Goal: Information Seeking & Learning: Learn about a topic

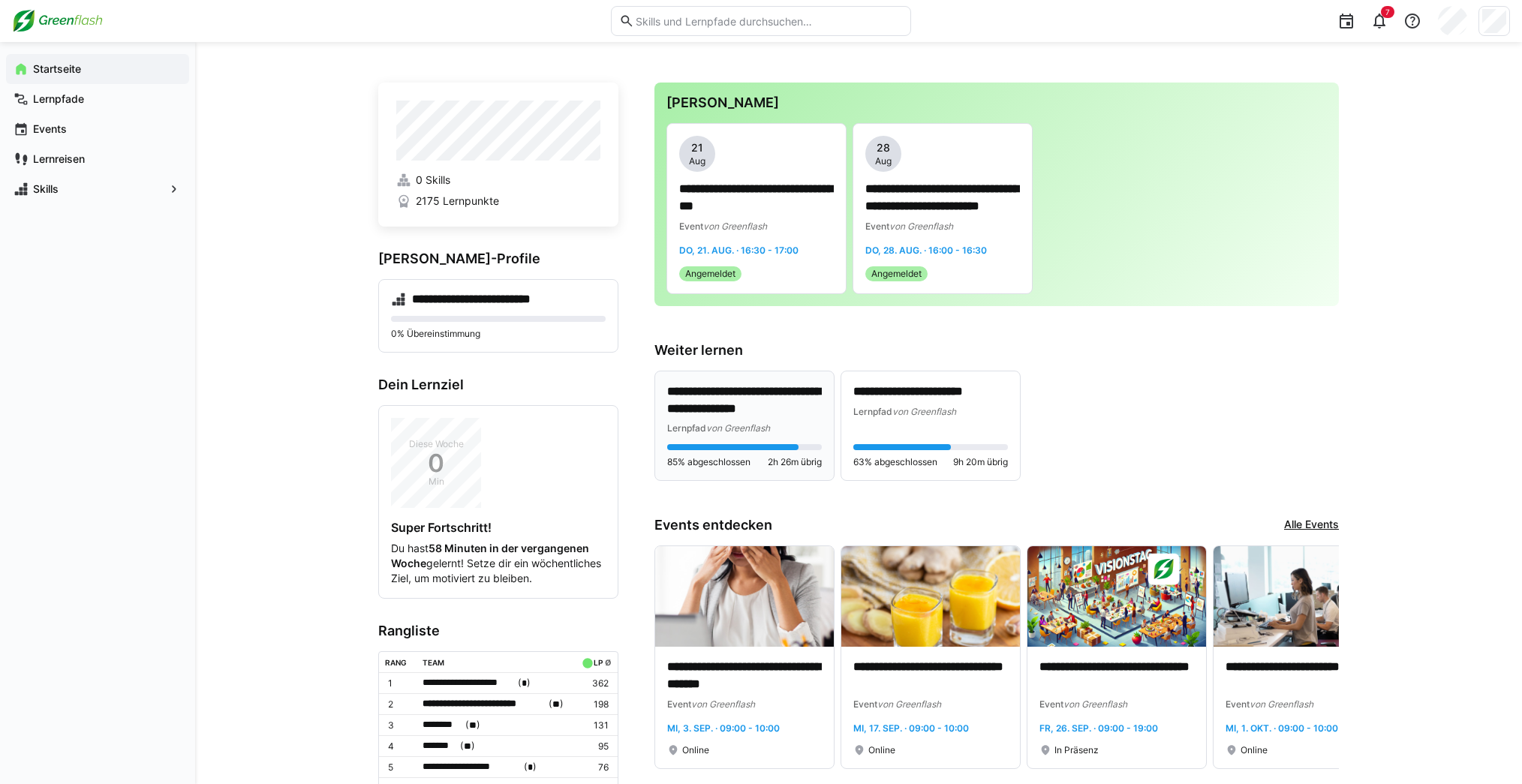
click at [753, 394] on p "**********" at bounding box center [744, 401] width 155 height 35
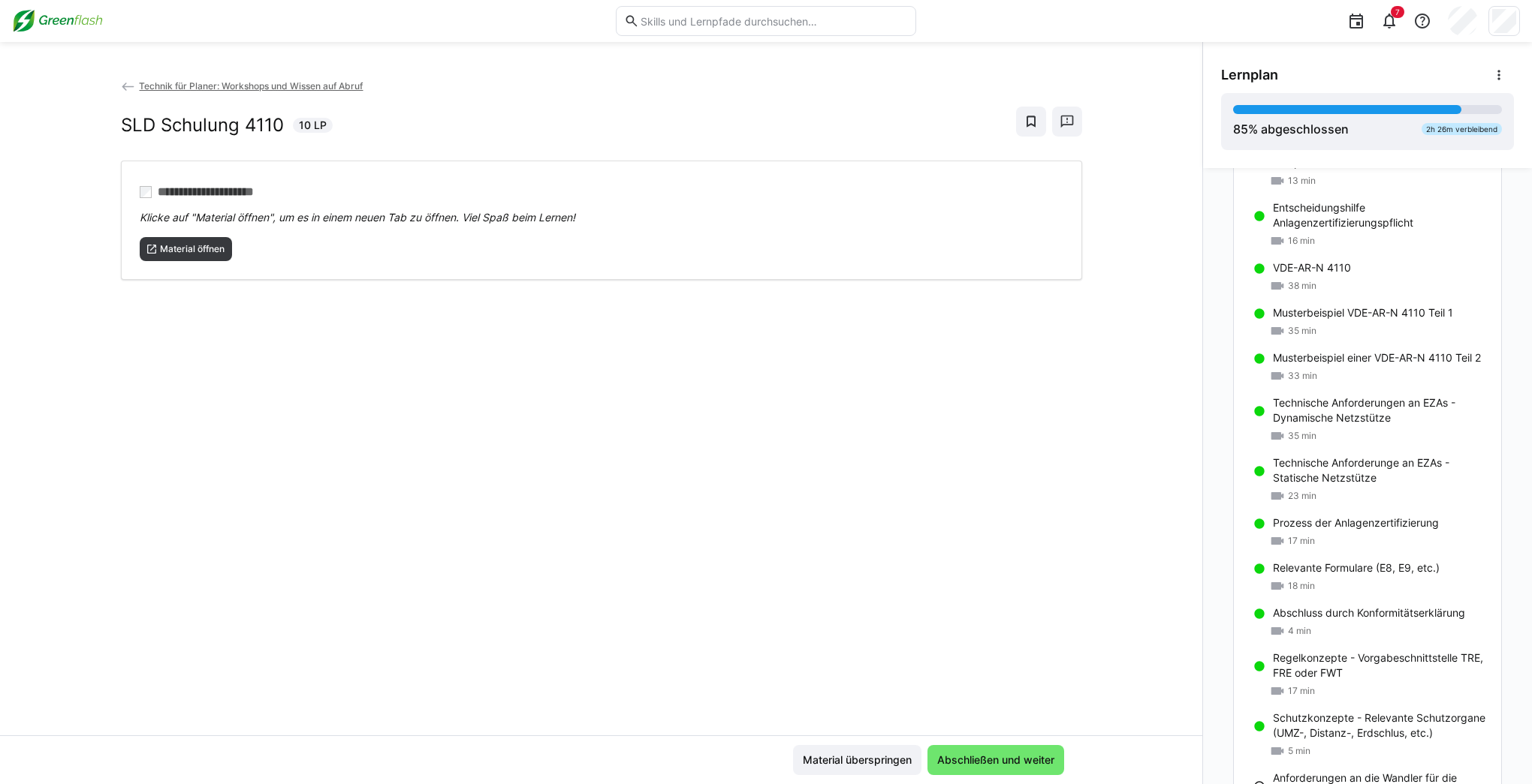
scroll to position [888, 0]
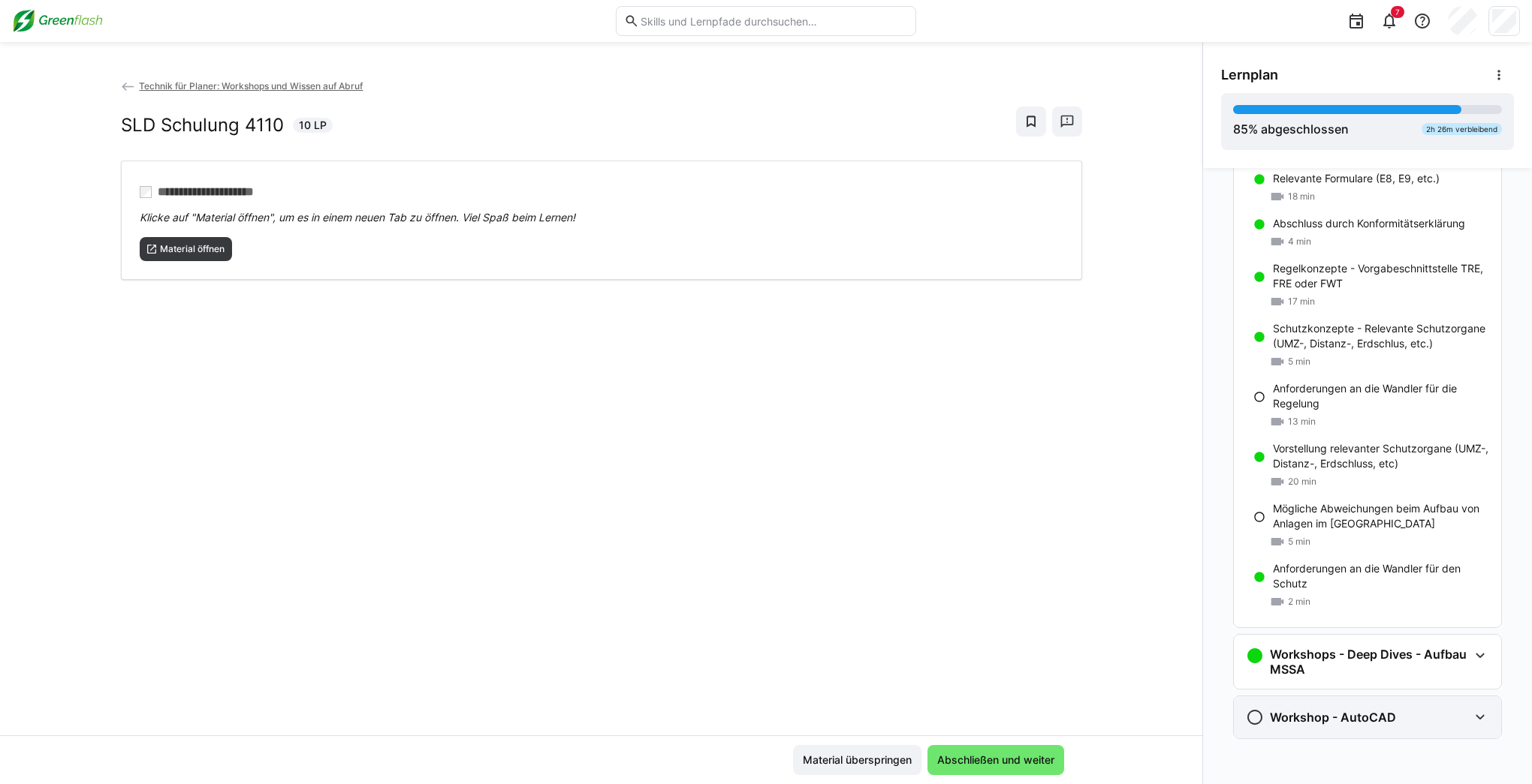
click at [1334, 720] on h3 "Workshop - AutoCAD" at bounding box center [1332, 717] width 126 height 15
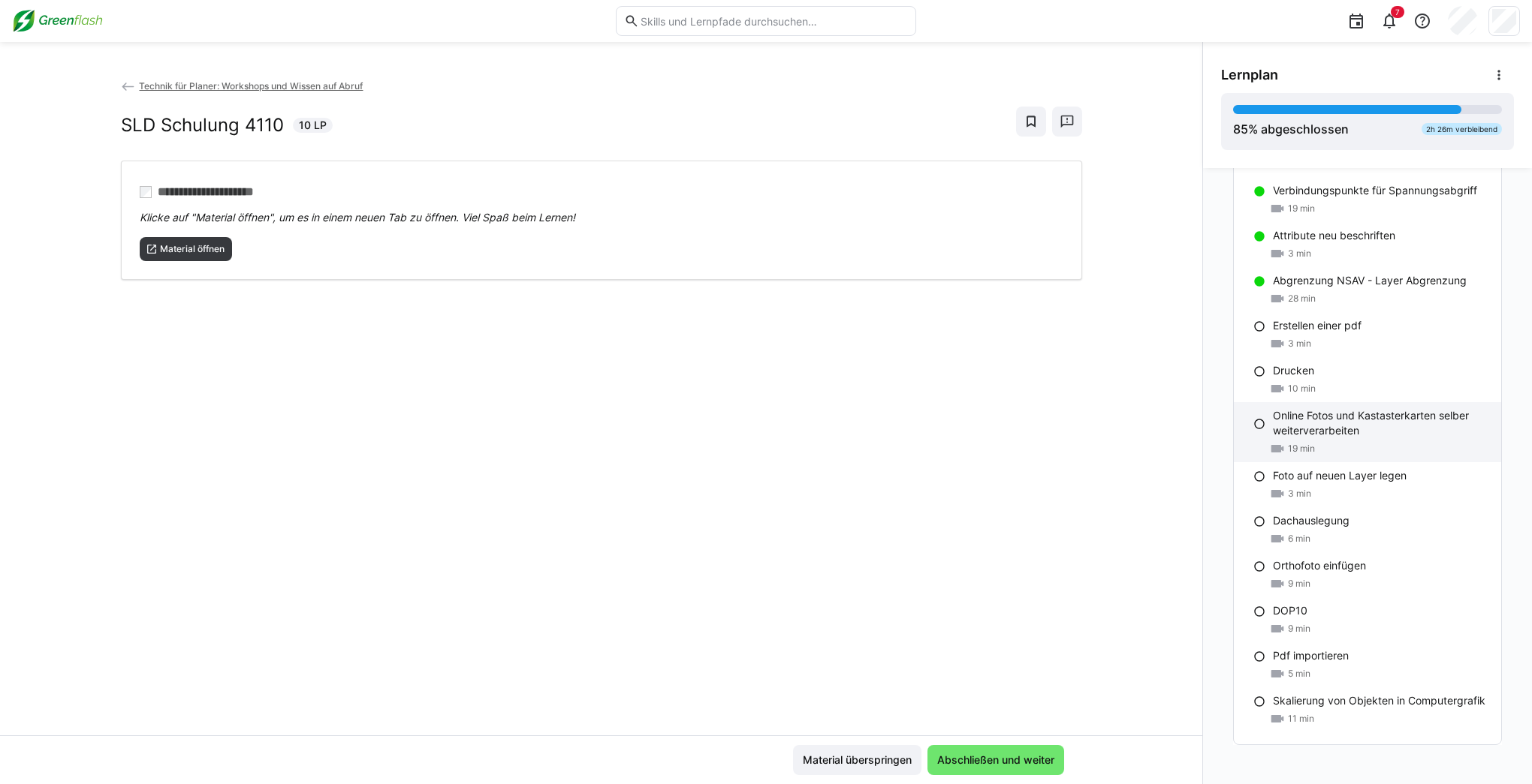
scroll to position [1798, 0]
click at [1350, 427] on p "Online Fotos und Kastasterkarten selber weiterverarbeiten" at bounding box center [1380, 418] width 216 height 30
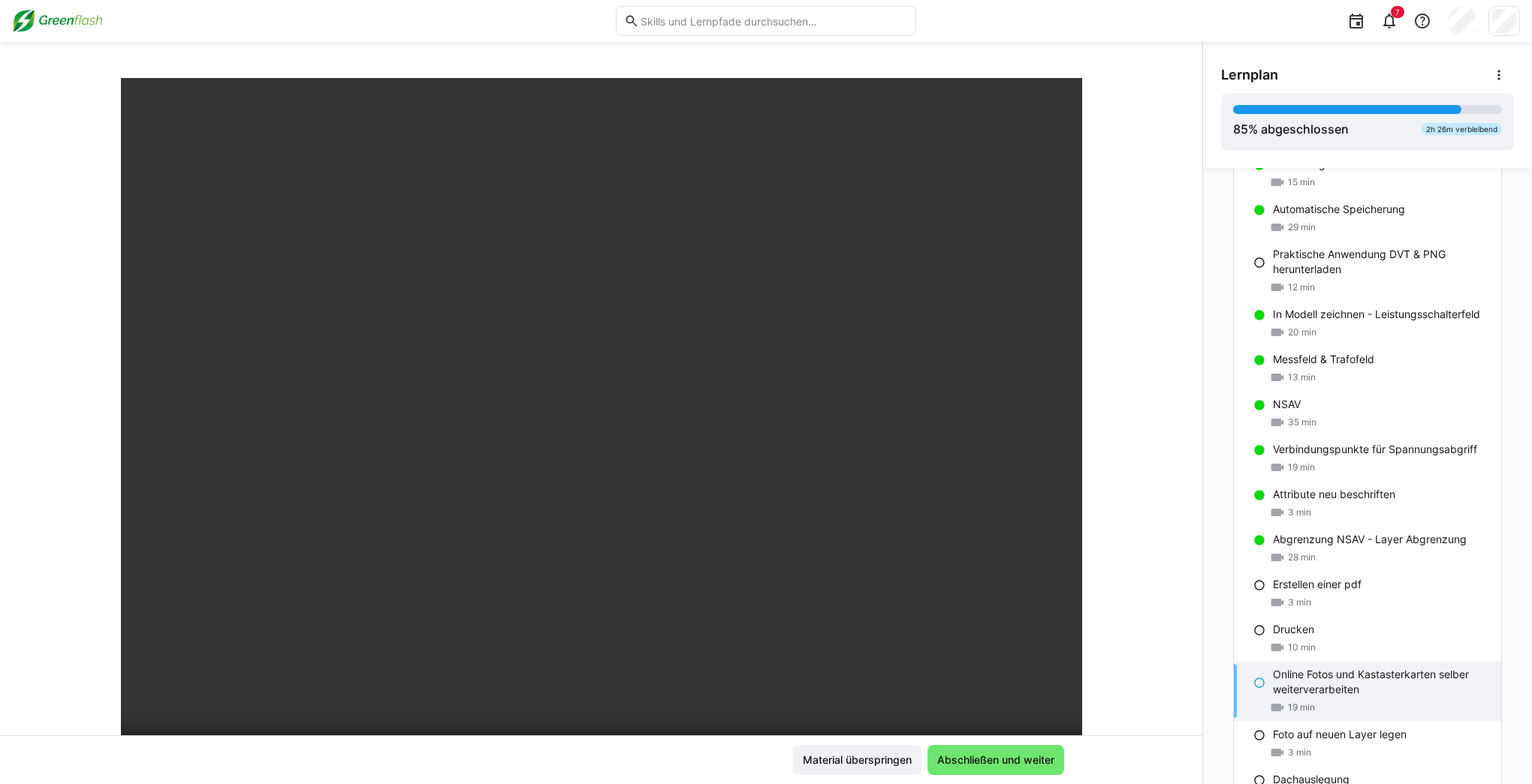
scroll to position [384, 0]
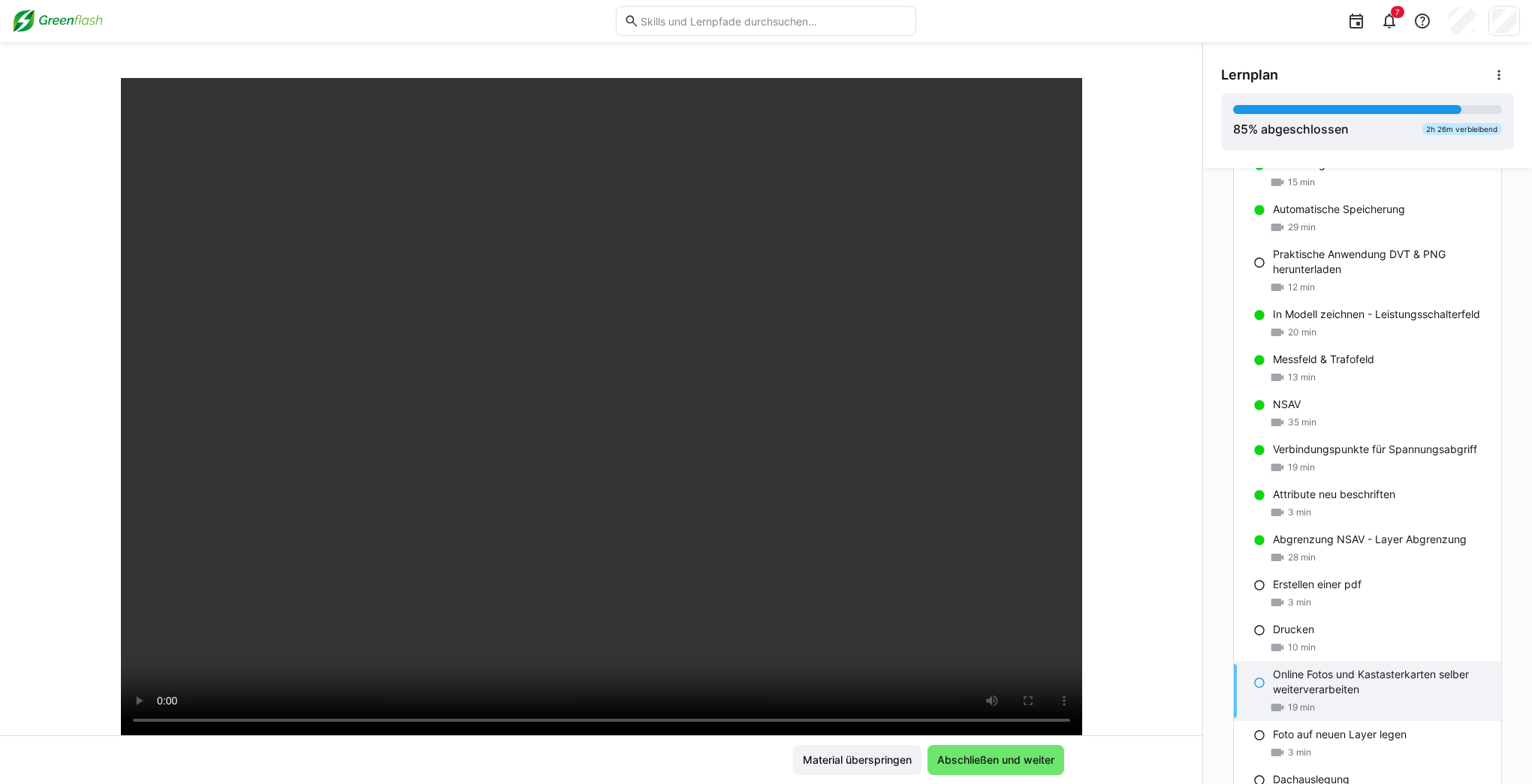
click at [1176, 753] on div "Material überspringen Abschließen und weiter" at bounding box center [601, 760] width 1202 height 49
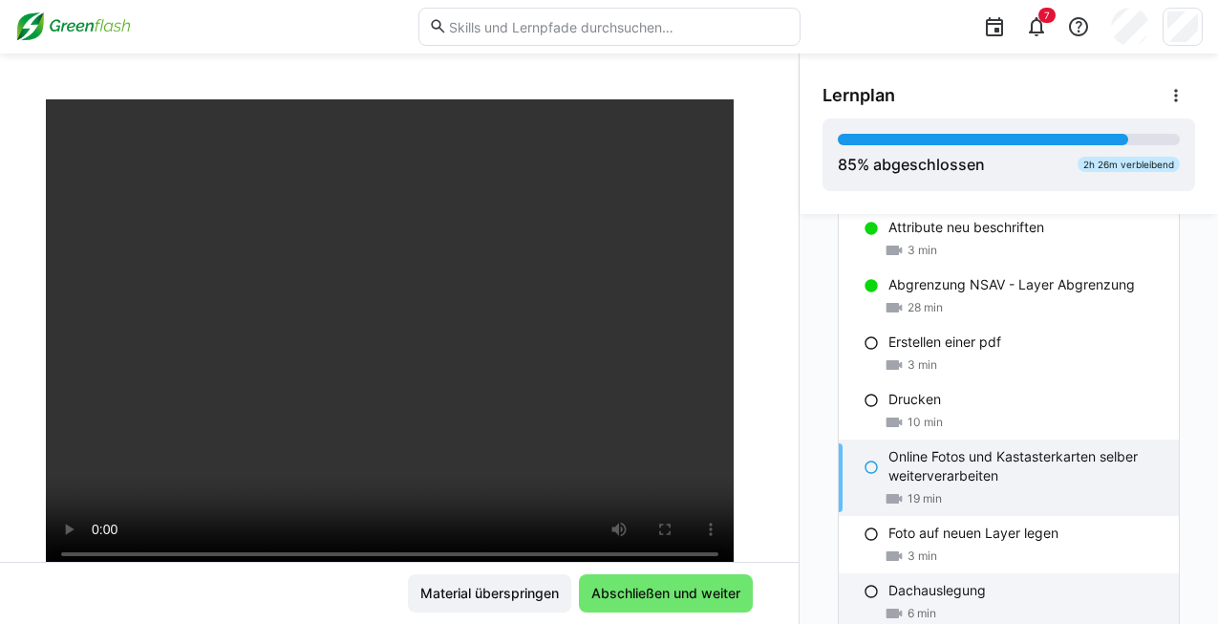
scroll to position [2384, 0]
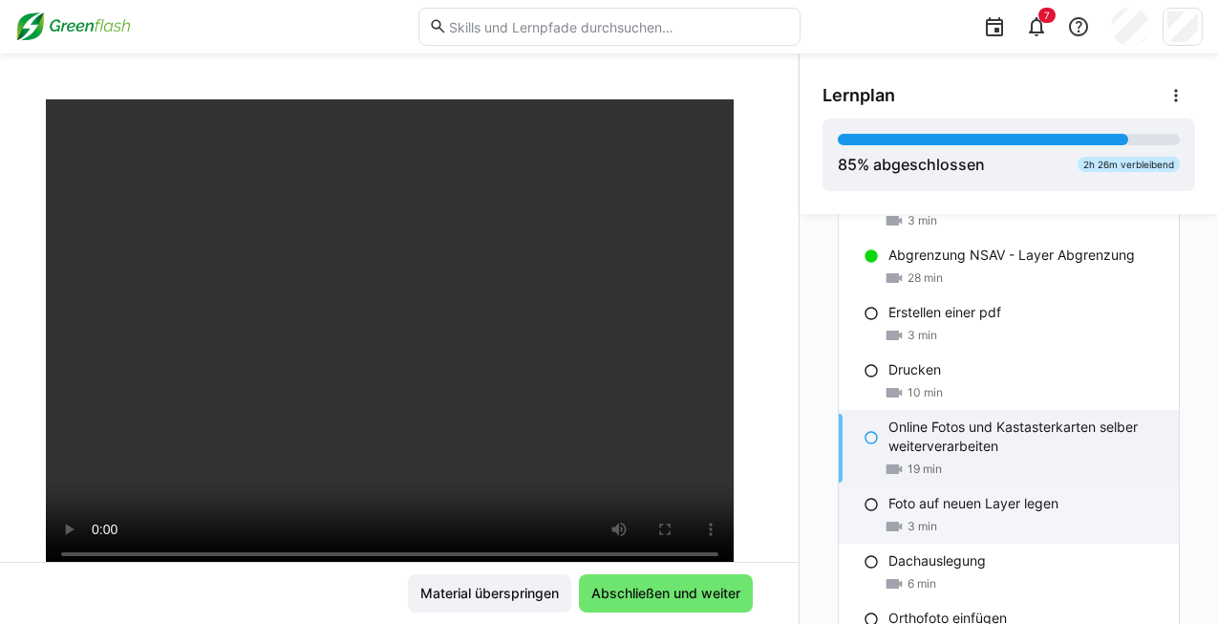
click at [936, 518] on div "3 min" at bounding box center [1025, 526] width 275 height 19
click at [936, 441] on p "Online Fotos und Kastasterkarten selber weiterverarbeiten" at bounding box center [1025, 436] width 275 height 38
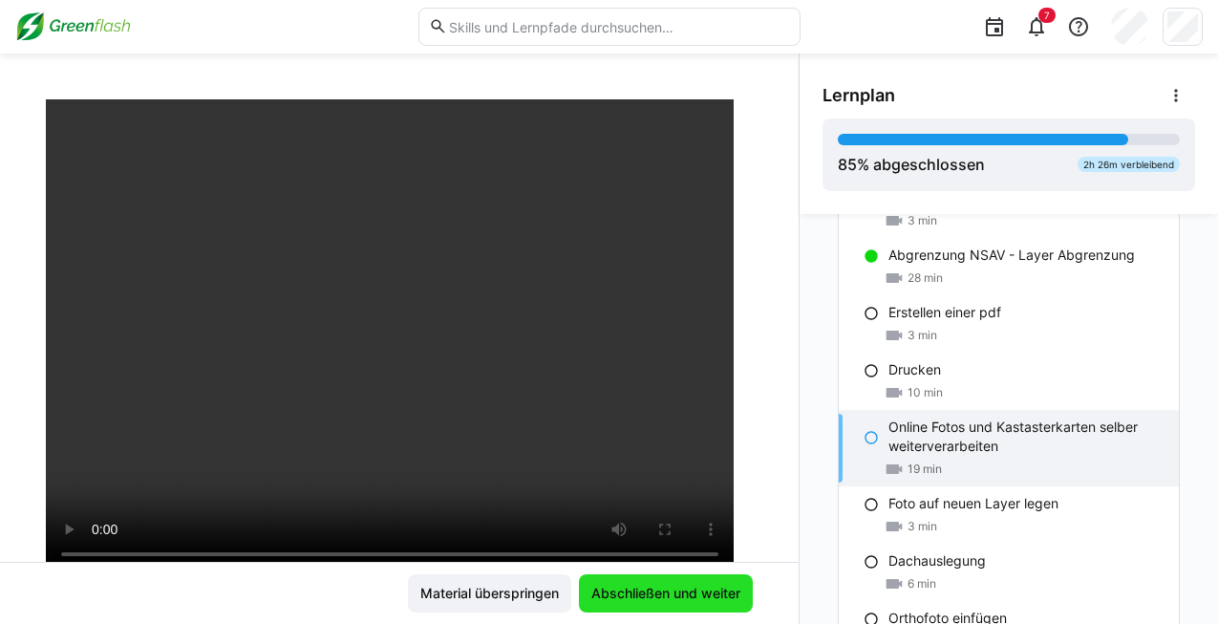
click at [645, 592] on span "Abschließen und weiter" at bounding box center [665, 593] width 155 height 19
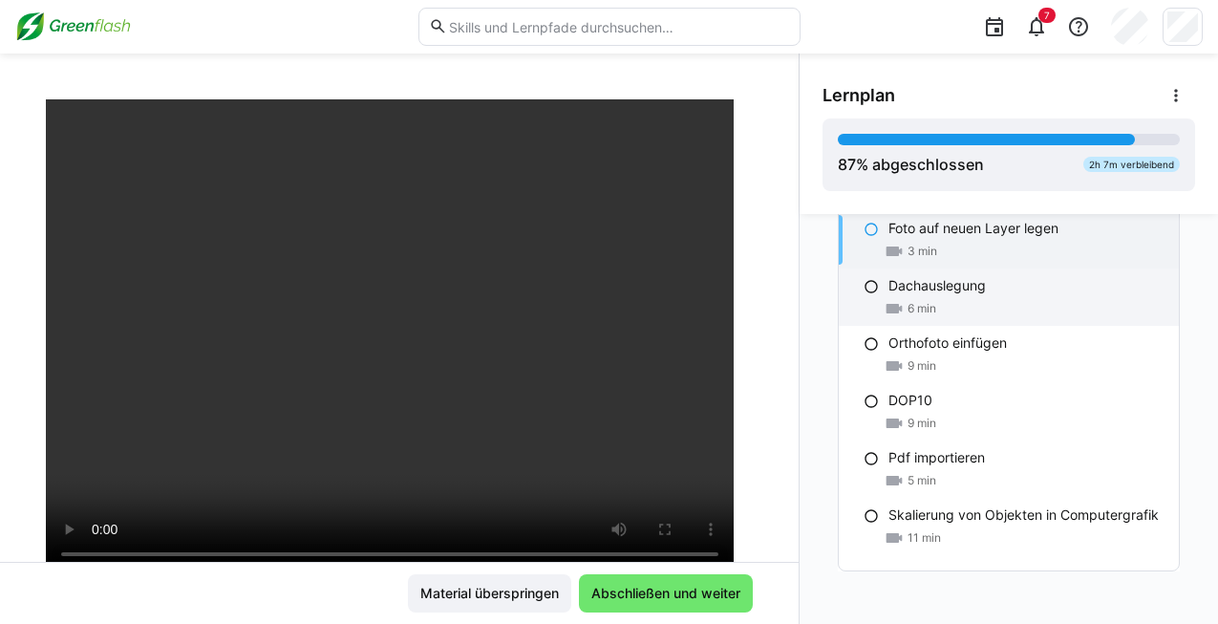
scroll to position [2666, 0]
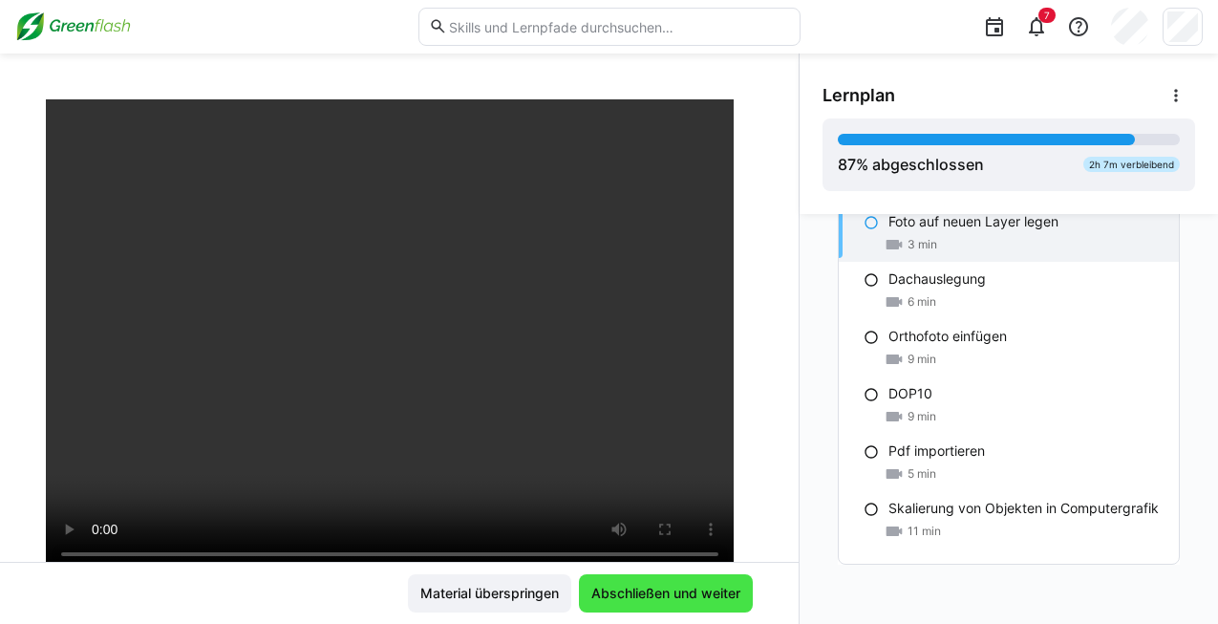
click at [664, 582] on span "Abschließen und weiter" at bounding box center [666, 593] width 174 height 38
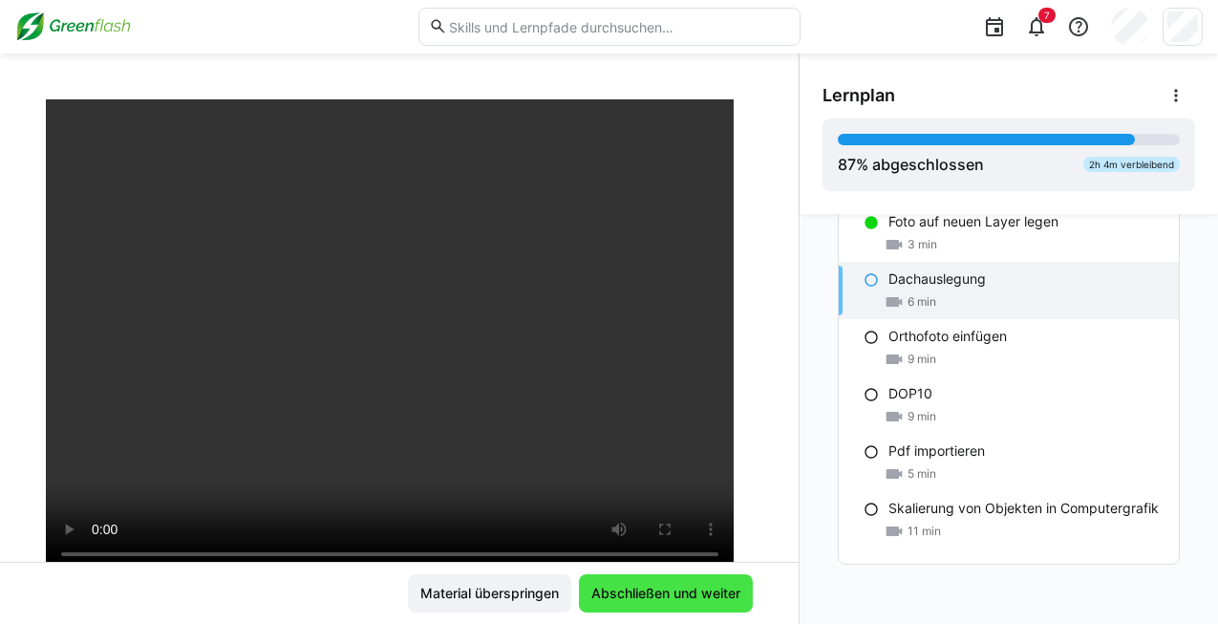
click at [669, 598] on span "Abschließen und weiter" at bounding box center [665, 593] width 155 height 19
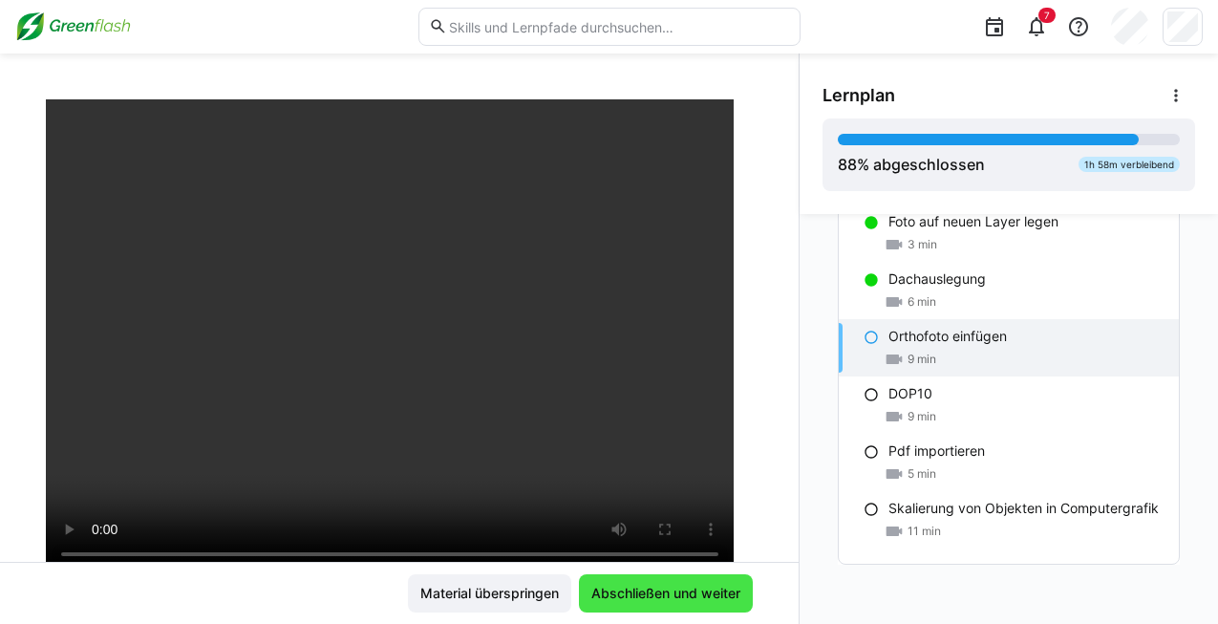
click at [671, 586] on span "Abschließen und weiter" at bounding box center [665, 593] width 155 height 19
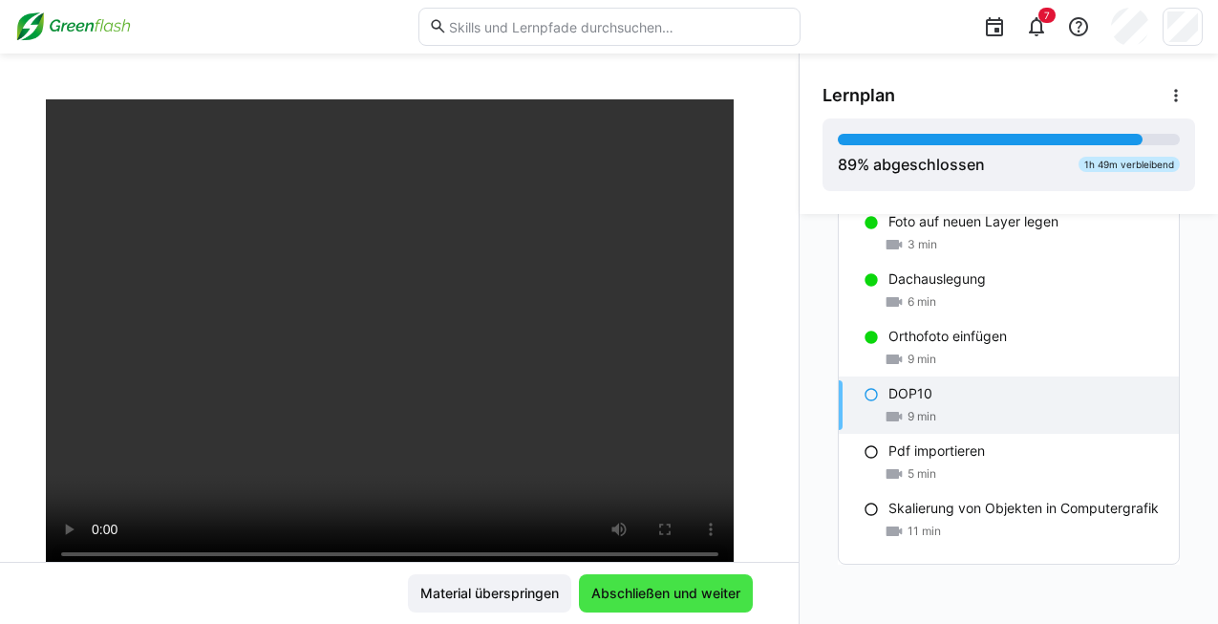
click at [683, 581] on span "Abschließen und weiter" at bounding box center [666, 593] width 174 height 38
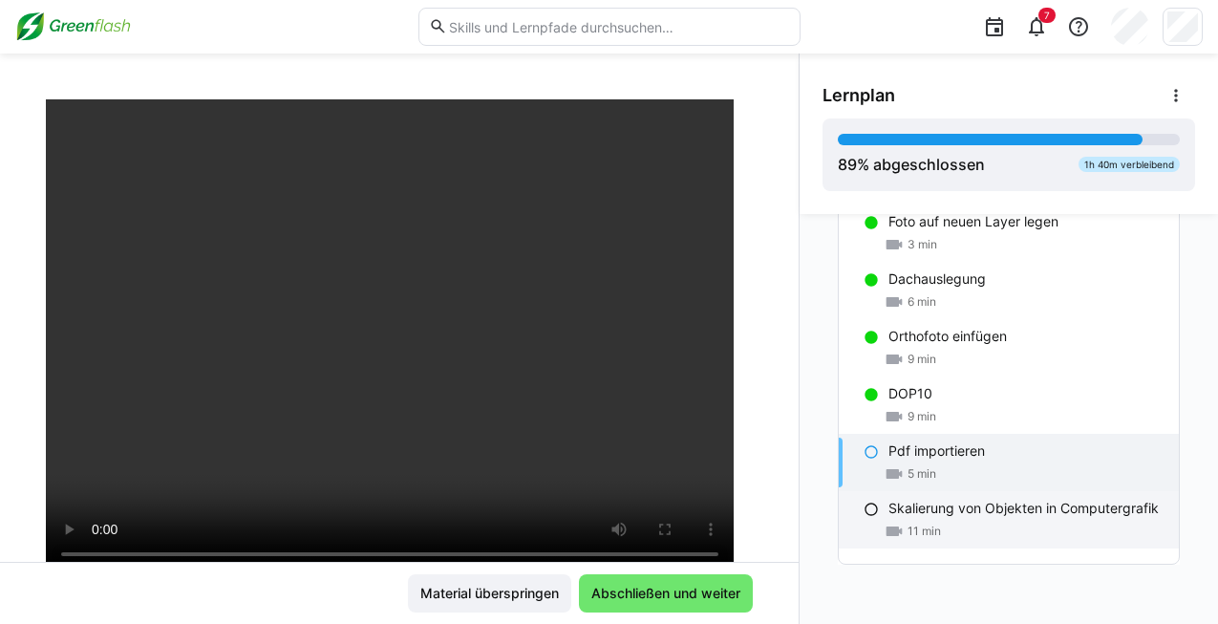
click at [934, 512] on p "Skalierung von Objekten in Computergrafik" at bounding box center [1023, 508] width 270 height 19
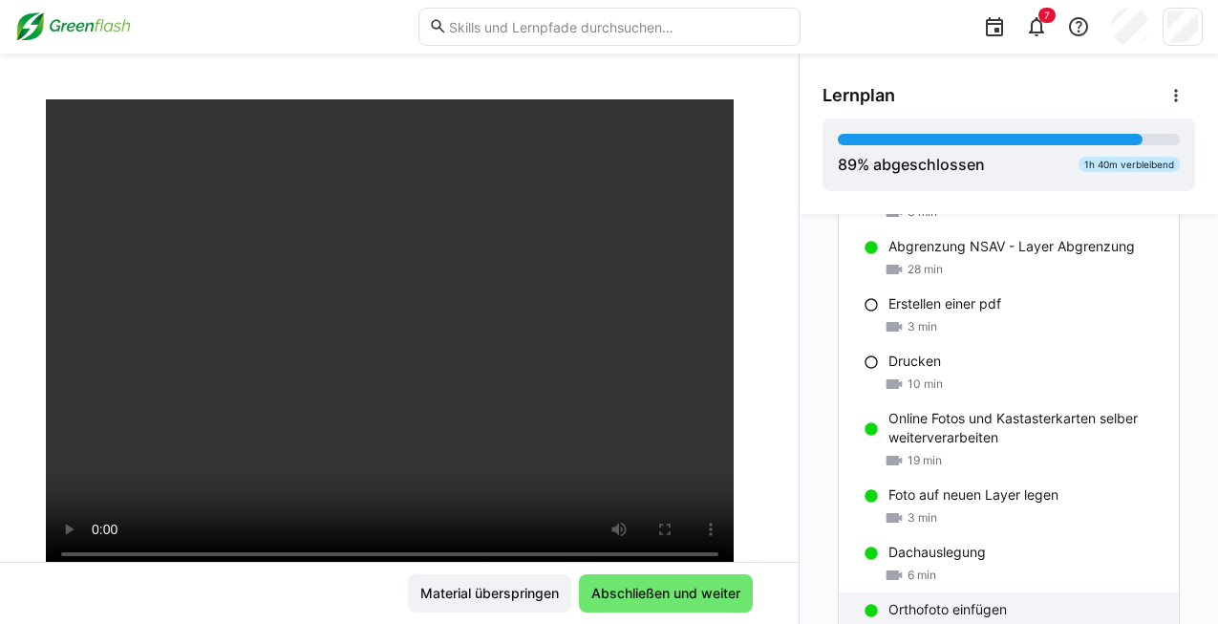
scroll to position [2380, 0]
